Goal: Task Accomplishment & Management: Use online tool/utility

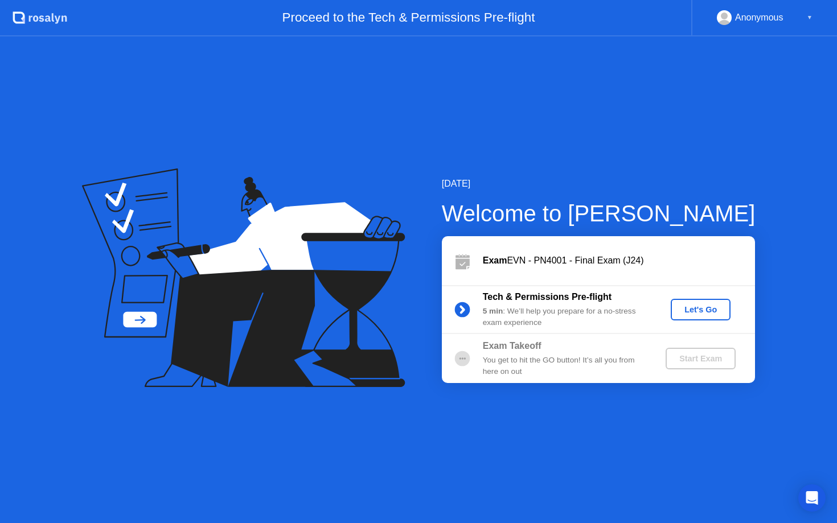
click at [724, 310] on div "Let's Go" at bounding box center [700, 309] width 51 height 9
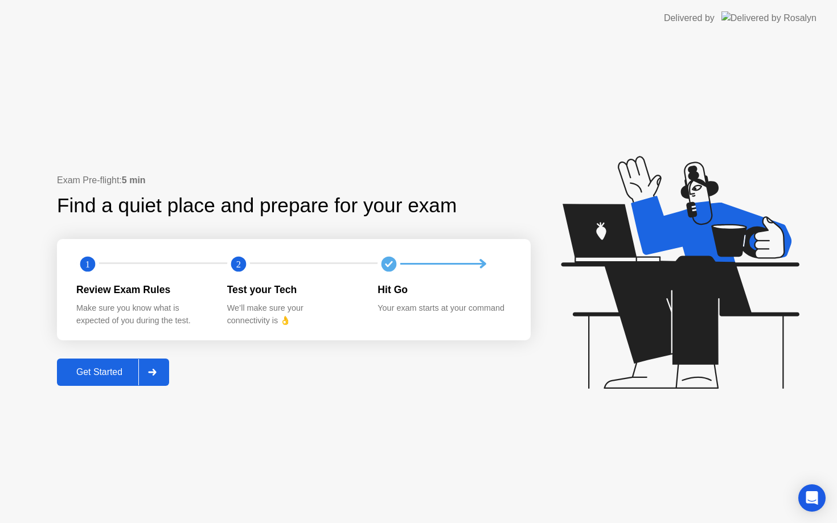
click at [162, 370] on div at bounding box center [151, 372] width 27 height 26
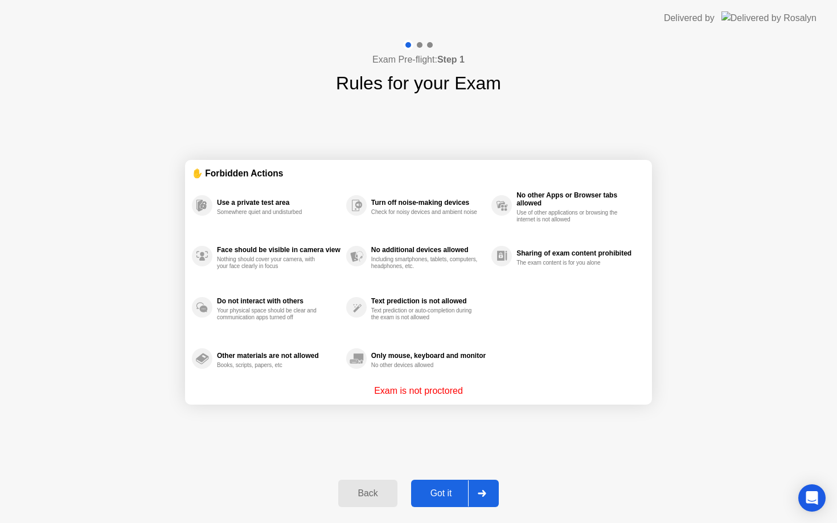
click at [443, 502] on button "Got it" at bounding box center [455, 493] width 88 height 27
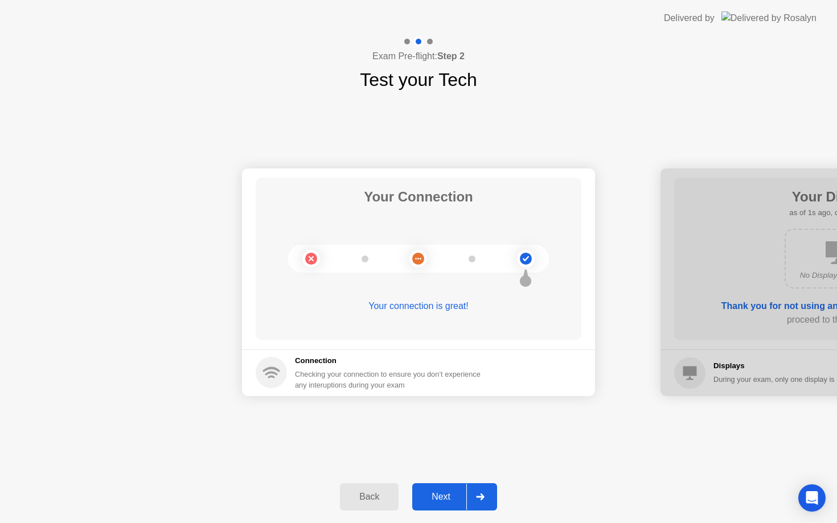
click at [439, 496] on div "Next" at bounding box center [441, 497] width 51 height 10
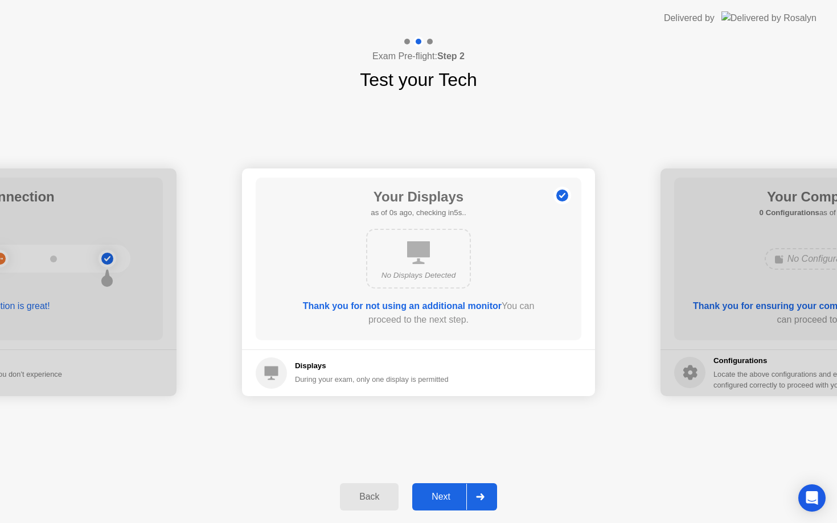
click at [439, 496] on div "Next" at bounding box center [441, 497] width 51 height 10
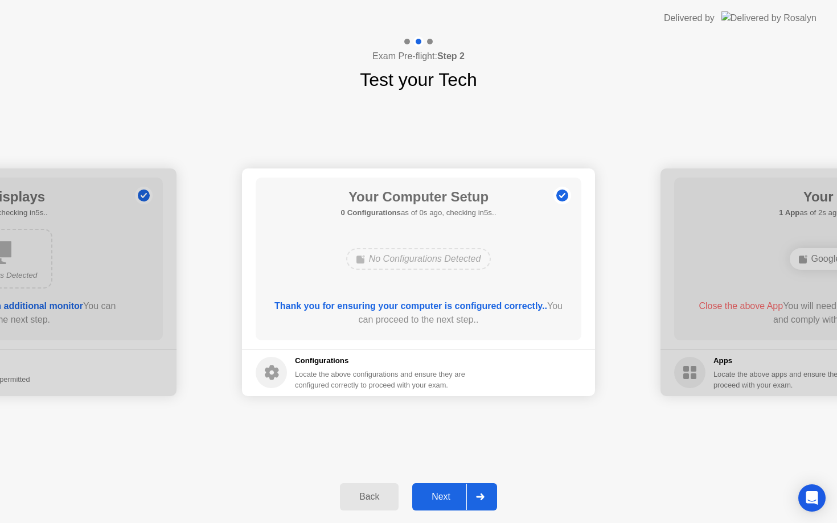
click at [439, 496] on div "Next" at bounding box center [441, 497] width 51 height 10
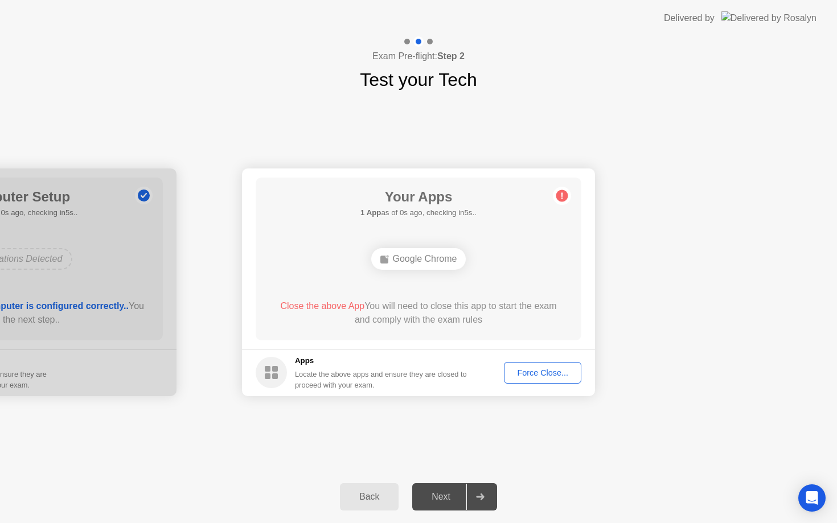
click at [439, 496] on div "Next" at bounding box center [441, 497] width 51 height 10
click at [556, 371] on div "Force Close..." at bounding box center [542, 372] width 69 height 9
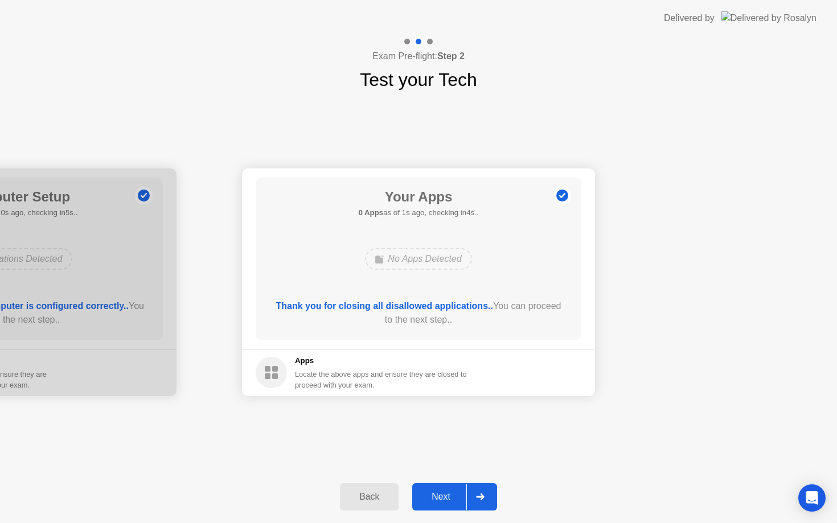
click at [452, 495] on div "Next" at bounding box center [441, 497] width 51 height 10
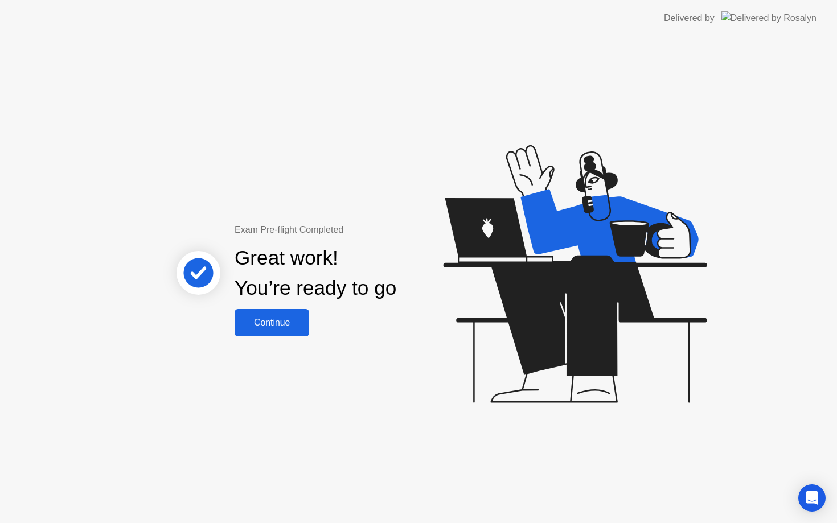
click at [292, 326] on div "Continue" at bounding box center [272, 323] width 68 height 10
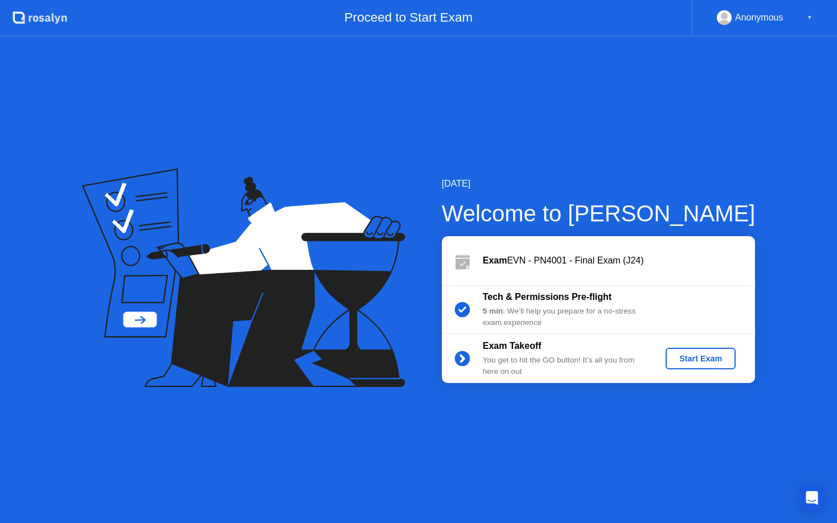
click at [698, 357] on div "Start Exam" at bounding box center [700, 358] width 61 height 9
